Goal: Book appointment/travel/reservation

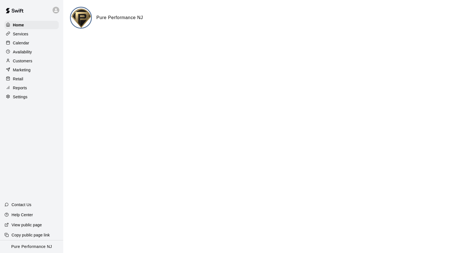
click at [21, 44] on p "Calendar" at bounding box center [21, 43] width 16 height 6
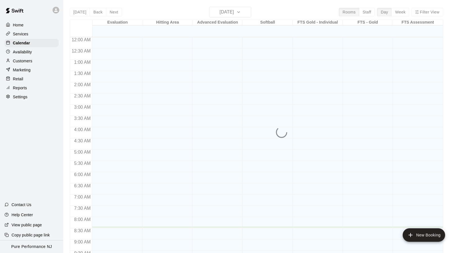
scroll to position [190, 0]
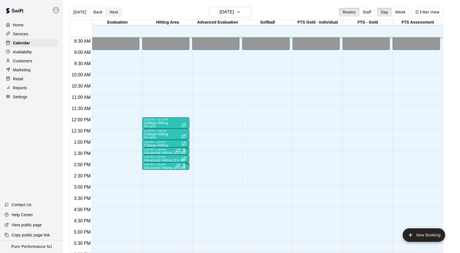
click at [109, 13] on button "Next" at bounding box center [114, 12] width 16 height 8
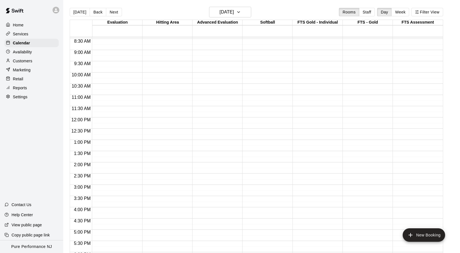
click at [110, 98] on div "12:00 AM – 8:00 AM Closed 8:00 PM – 11:59 PM Closed" at bounding box center [115, 118] width 47 height 540
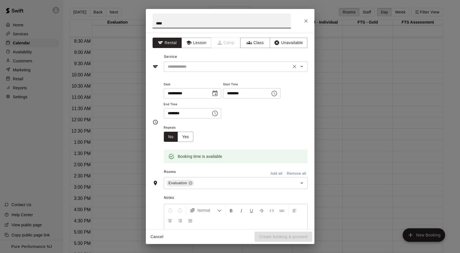
type input "****"
click at [191, 65] on input "text" at bounding box center [228, 66] width 124 height 7
click at [156, 86] on div "**********" at bounding box center [230, 122] width 155 height 83
click at [196, 40] on button "Lesson" at bounding box center [197, 43] width 30 height 10
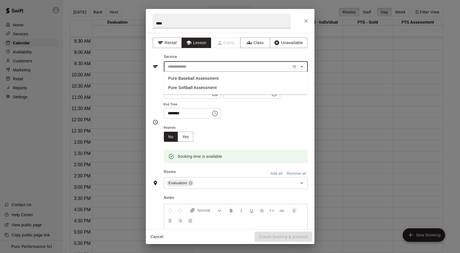
click at [195, 67] on input "text" at bounding box center [228, 66] width 124 height 7
click at [198, 80] on li "Pure Baseball Assessment" at bounding box center [236, 78] width 144 height 9
type input "**********"
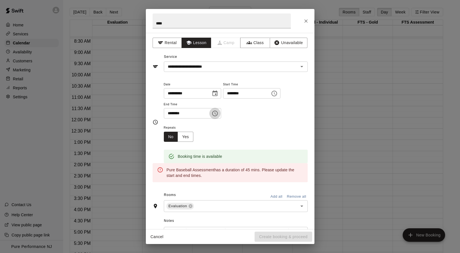
click at [216, 112] on icon "Choose time, selected time is 11:30 AM" at bounding box center [215, 113] width 7 height 7
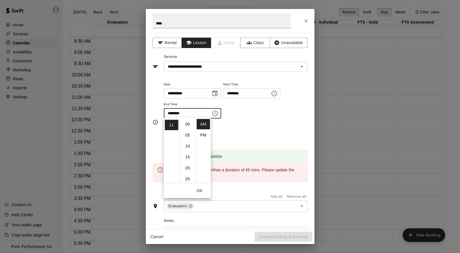
scroll to position [66, 0]
click at [188, 158] on li "45" at bounding box center [187, 157] width 13 height 10
type input "********"
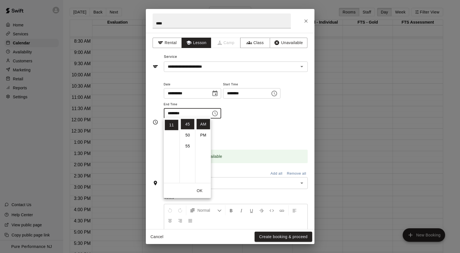
click at [231, 137] on div "Repeats No Yes" at bounding box center [236, 133] width 144 height 18
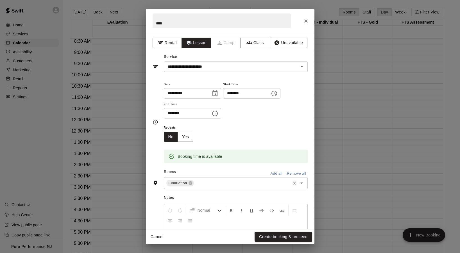
scroll to position [0, 0]
click at [282, 236] on button "Create booking & proceed" at bounding box center [283, 237] width 57 height 10
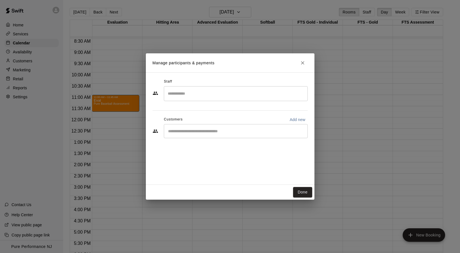
click at [202, 99] on div "​" at bounding box center [236, 93] width 144 height 15
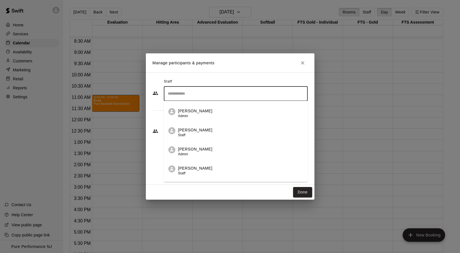
scroll to position [76, 0]
click at [200, 151] on p "[PERSON_NAME]" at bounding box center [195, 149] width 34 height 6
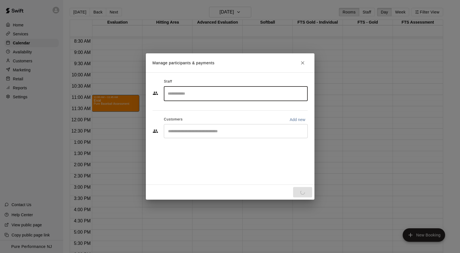
click at [196, 132] on input "Start typing to search customers..." at bounding box center [235, 131] width 139 height 6
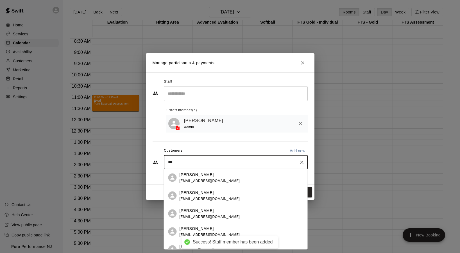
type input "****"
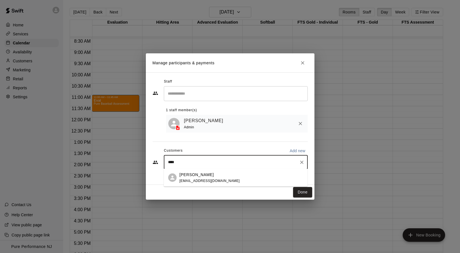
click at [210, 182] on div "[PERSON_NAME] [EMAIL_ADDRESS][DOMAIN_NAME]" at bounding box center [242, 178] width 124 height 12
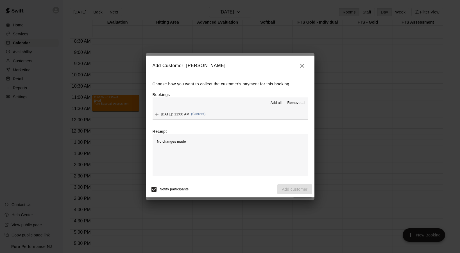
click at [175, 114] on span "[DATE]: 11:00 AM" at bounding box center [175, 114] width 29 height 4
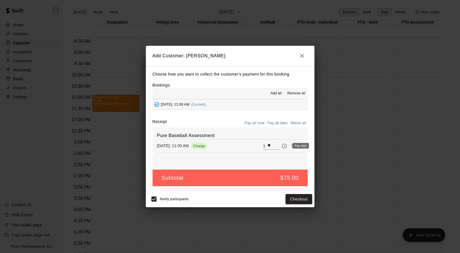
click at [284, 148] on icon "Pay later" at bounding box center [285, 146] width 6 height 6
click at [298, 200] on button "Add customer" at bounding box center [294, 199] width 35 height 10
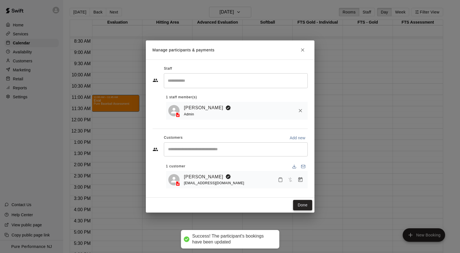
click at [304, 205] on button "Done" at bounding box center [302, 205] width 19 height 10
